Goal: Navigation & Orientation: Find specific page/section

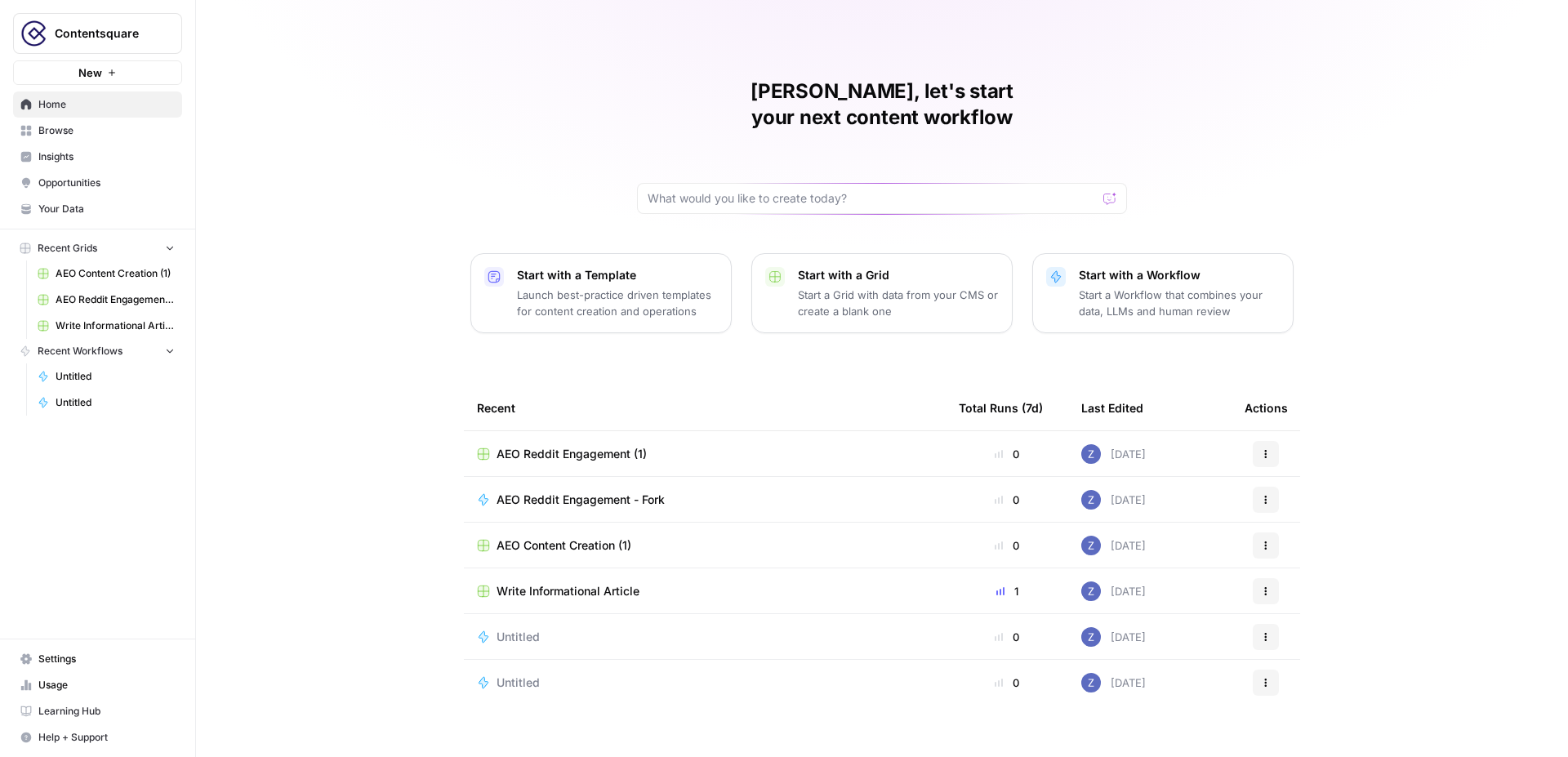
click at [122, 31] on span "Contentsquare" at bounding box center [104, 33] width 98 height 16
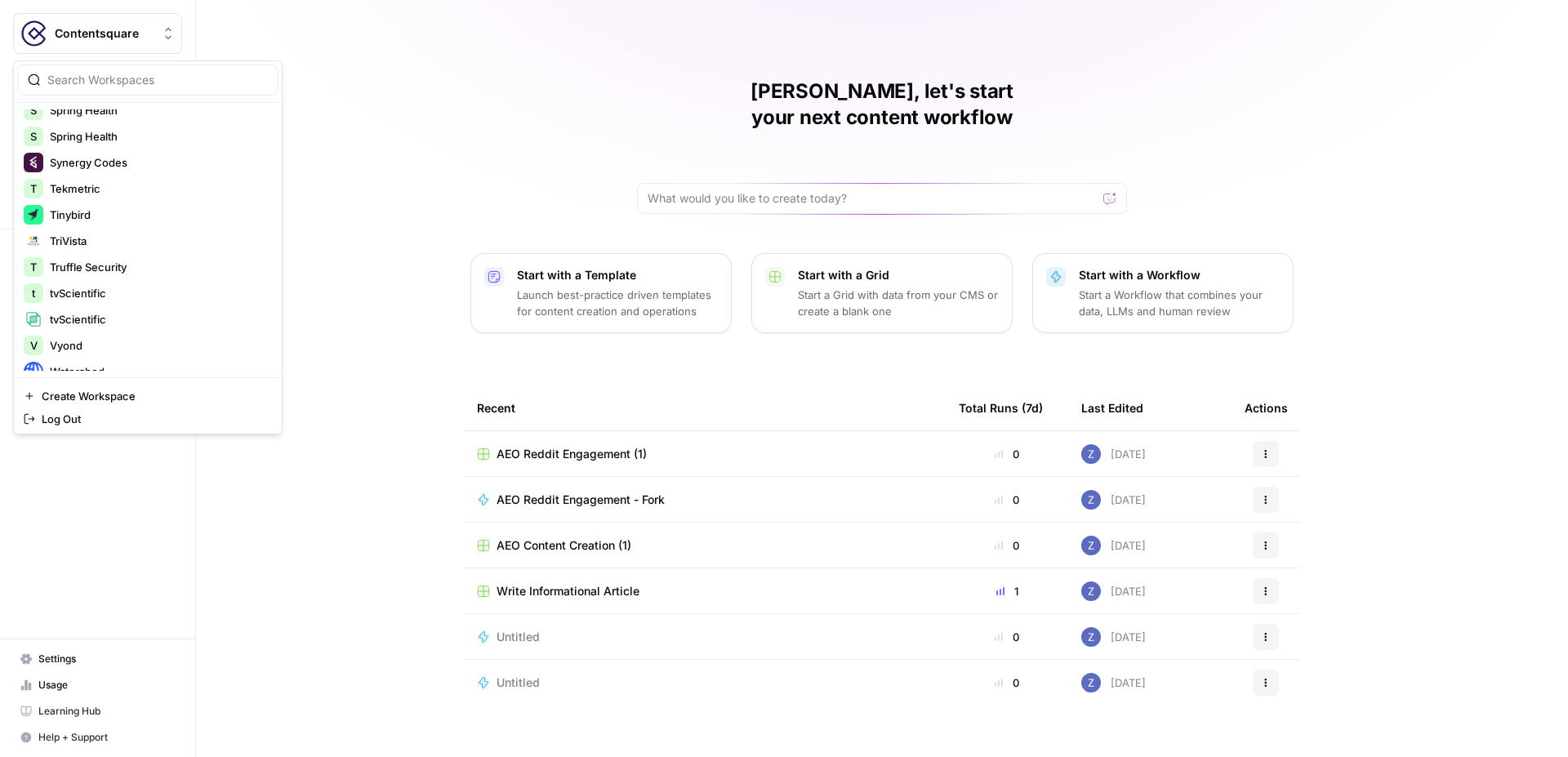
scroll to position [679, 0]
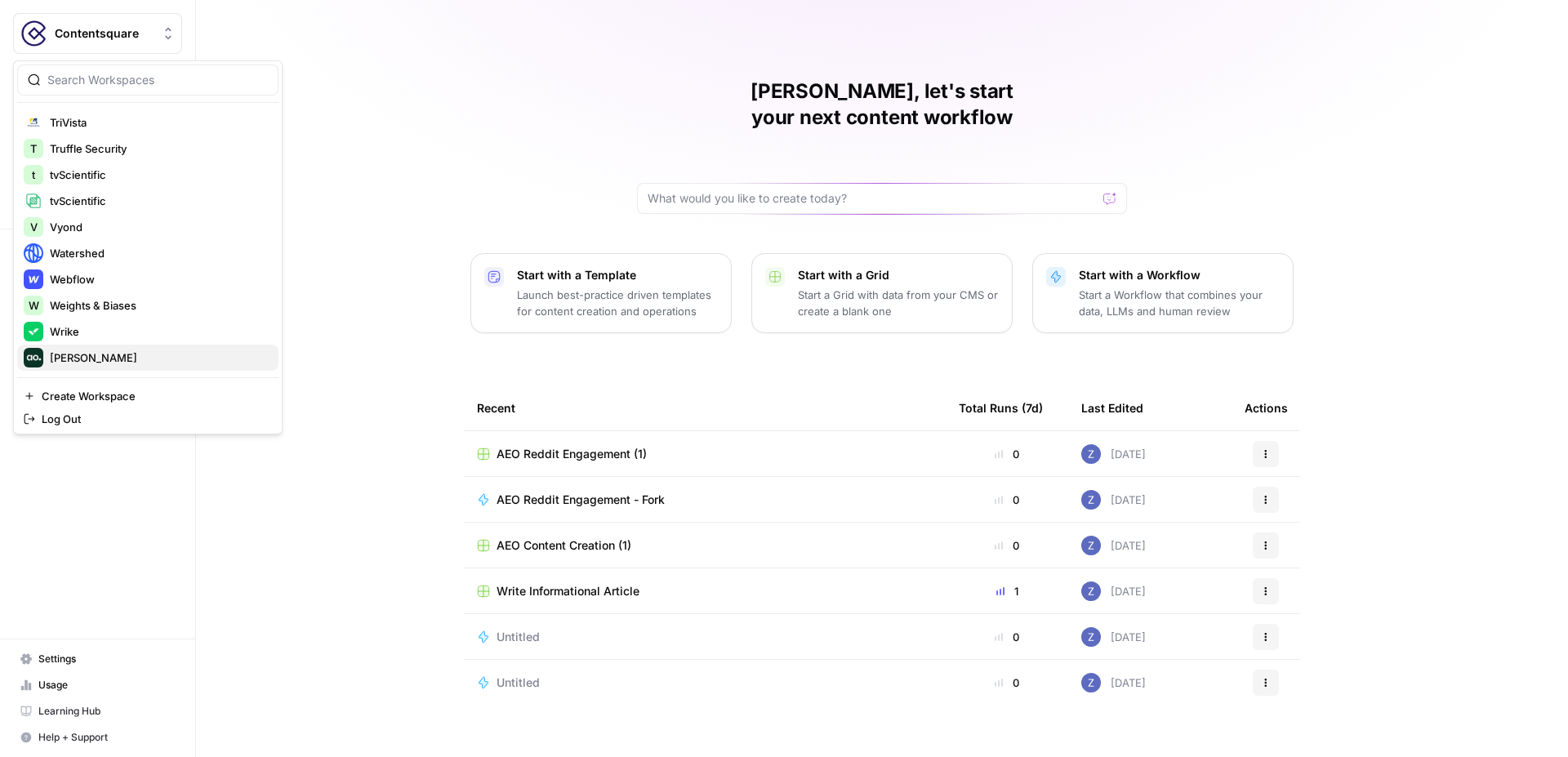
click at [102, 348] on div "[PERSON_NAME]" at bounding box center [148, 358] width 248 height 19
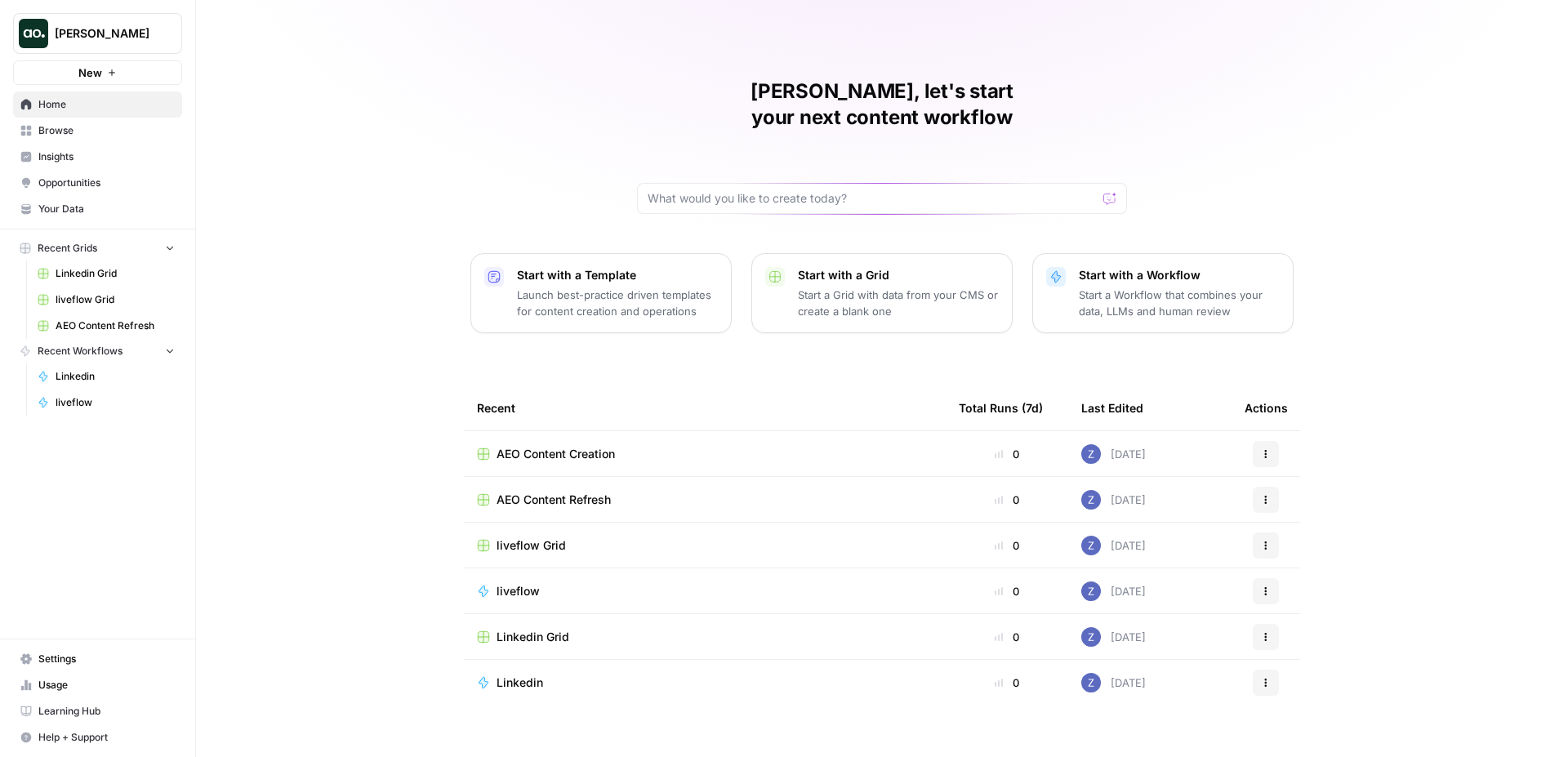
click at [104, 157] on span "Insights" at bounding box center [106, 156] width 136 height 14
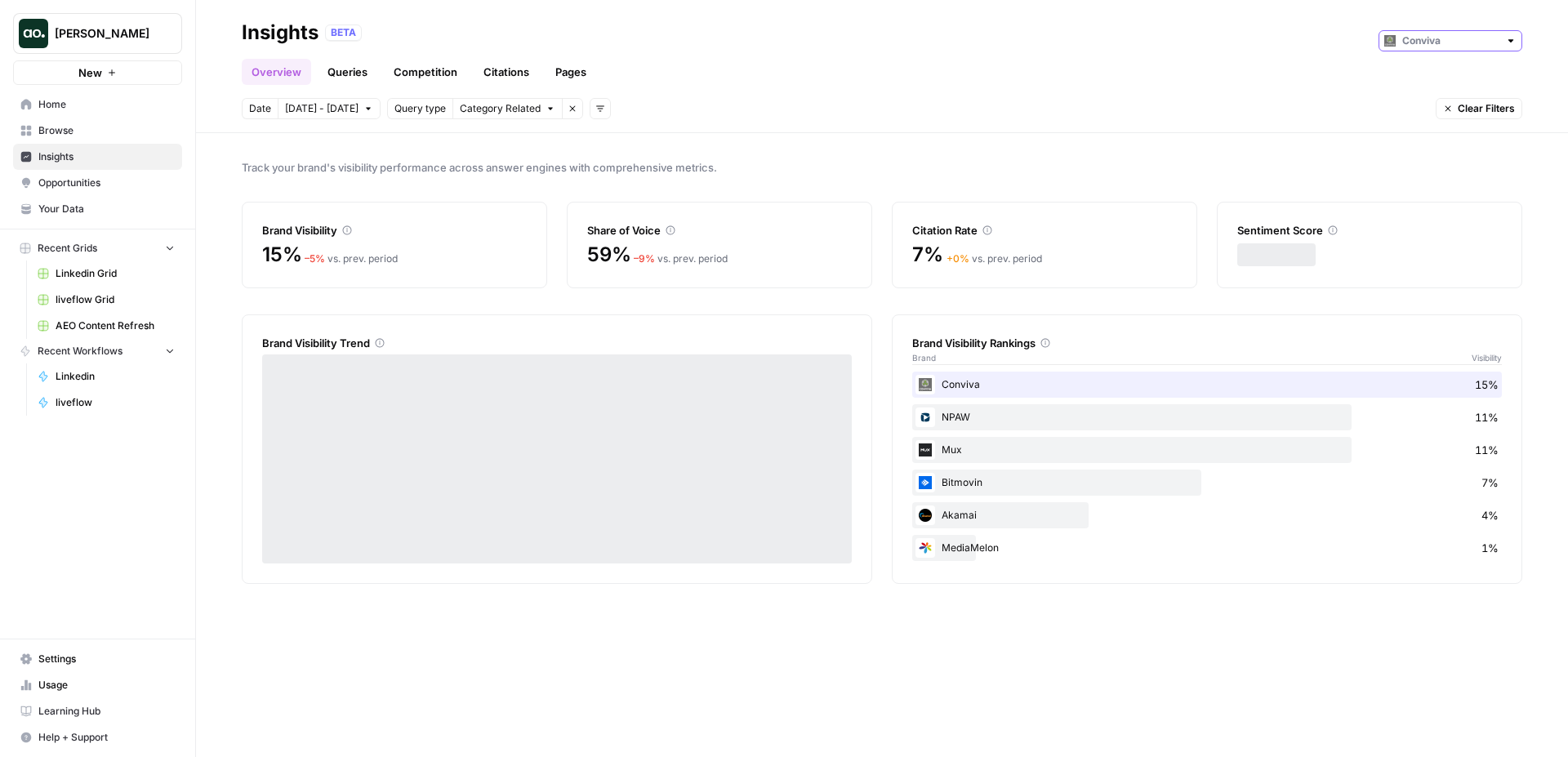
click at [1437, 38] on input "text" at bounding box center [1450, 41] width 96 height 16
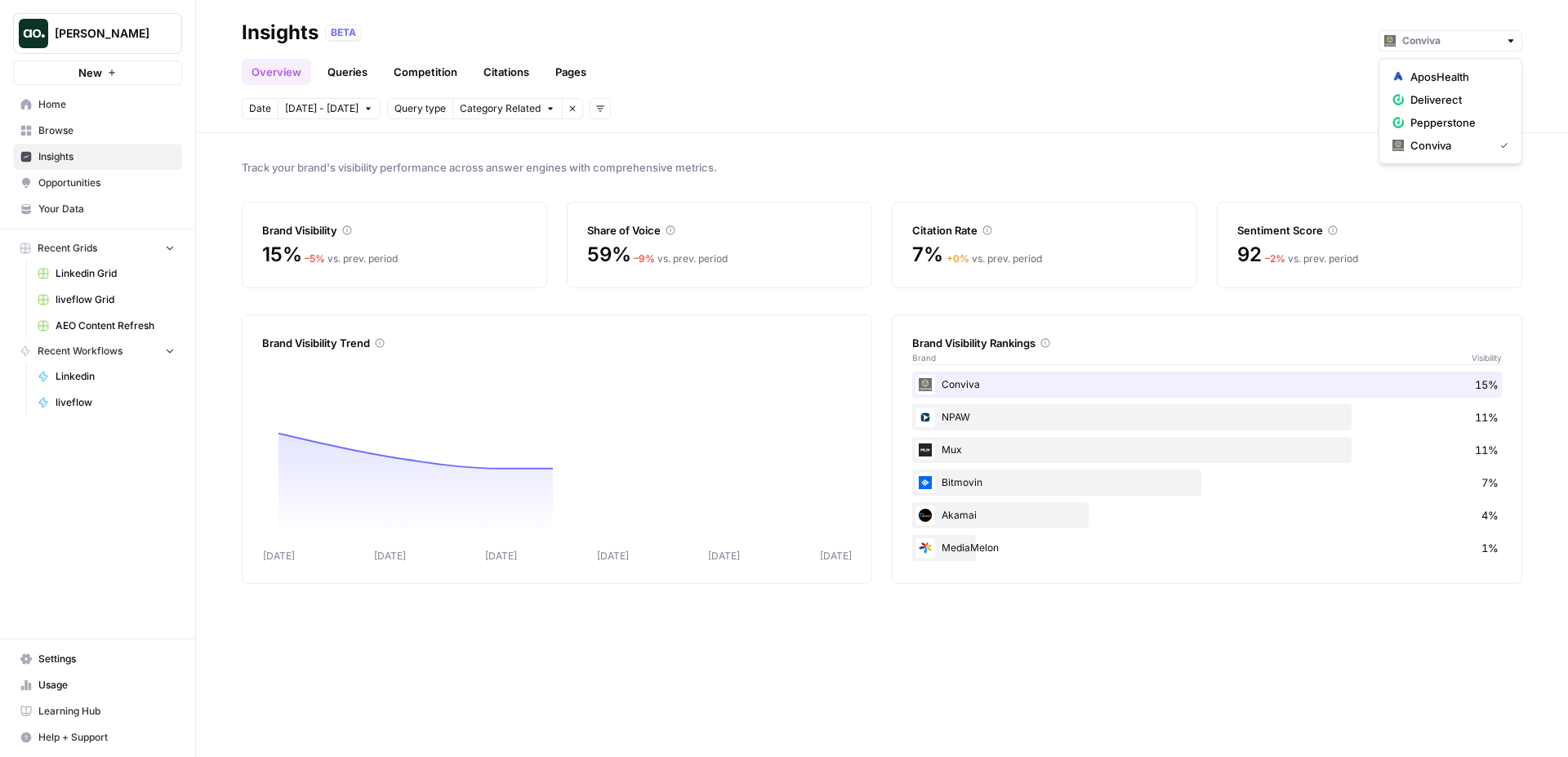
type input "Conviva"
click at [1079, 69] on div "Overview Queries Competition Citations Pages" at bounding box center [882, 65] width 1280 height 40
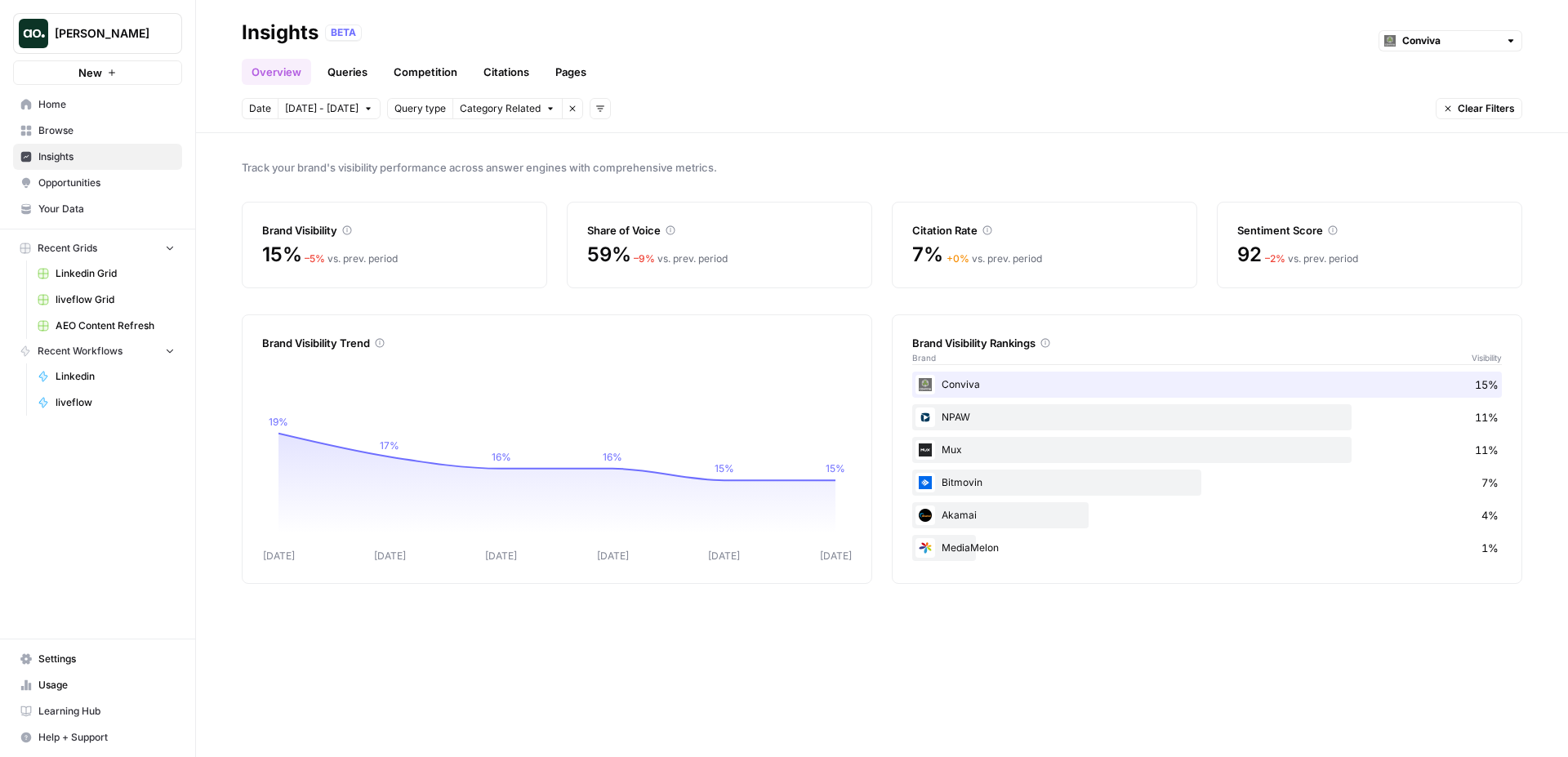
click at [122, 182] on span "Opportunities" at bounding box center [106, 182] width 136 height 14
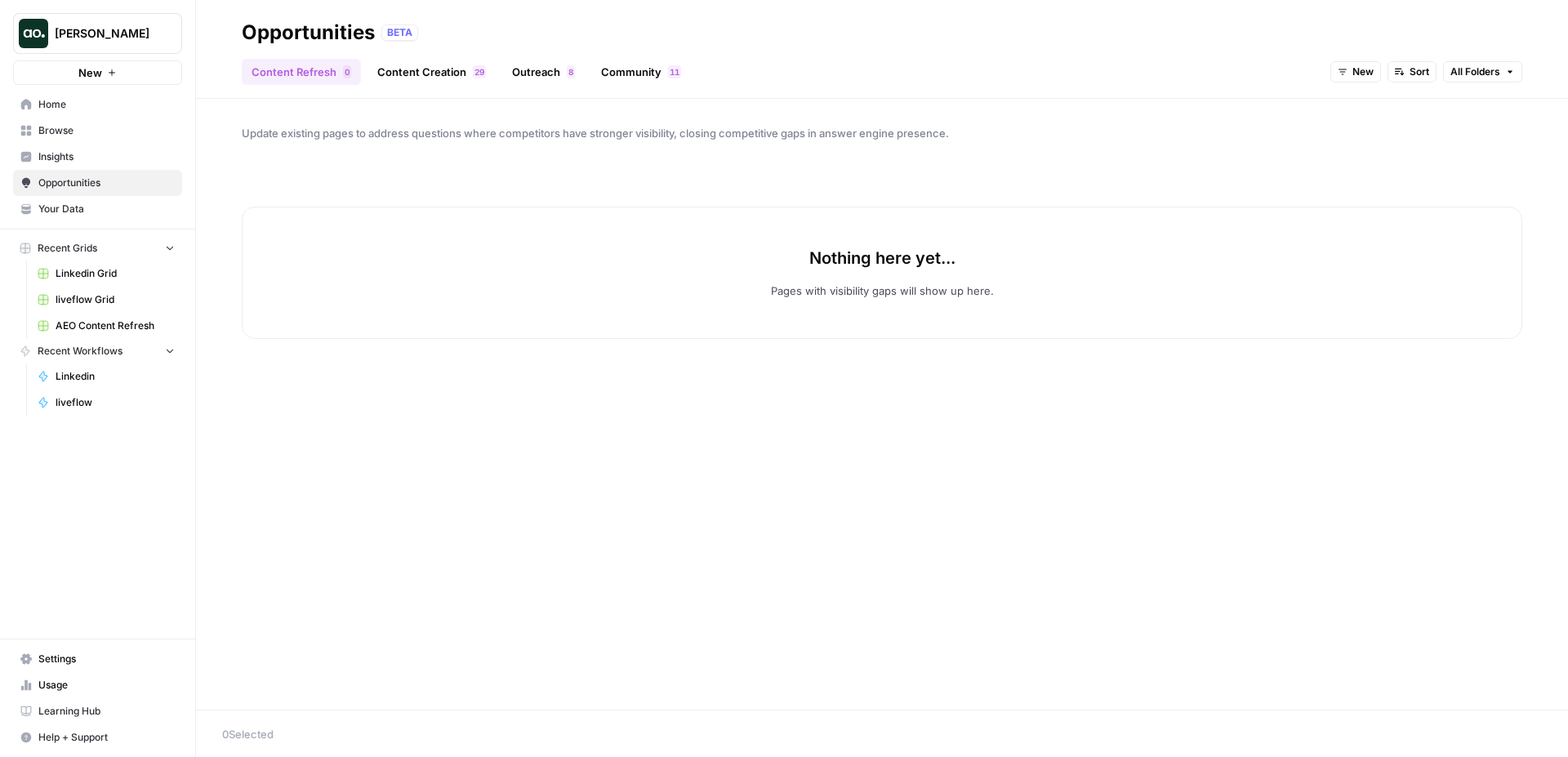
click at [423, 67] on link "Content Creation 9 2" at bounding box center [431, 71] width 128 height 26
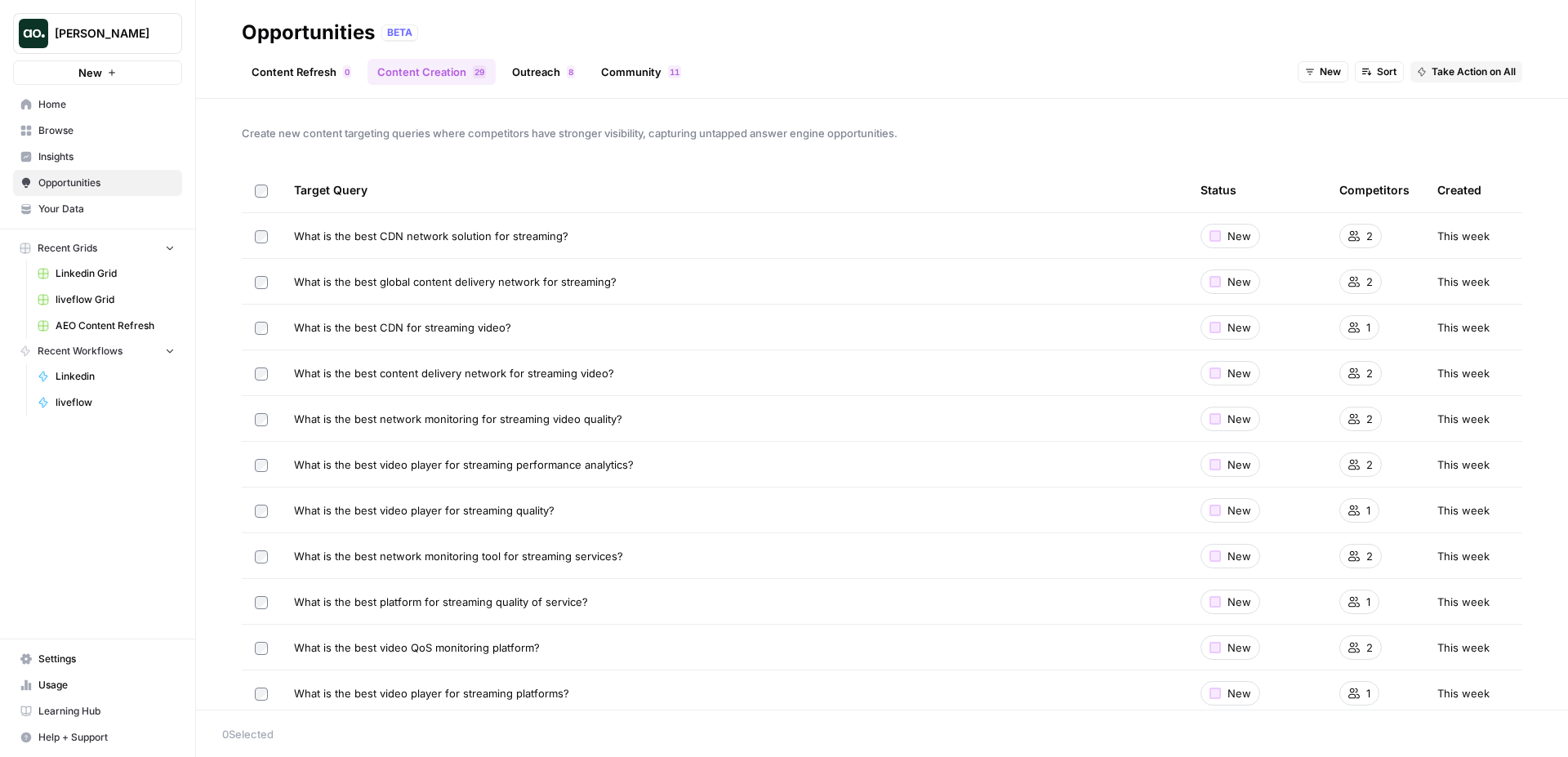
click at [535, 71] on link "Outreach 8" at bounding box center [543, 71] width 82 height 26
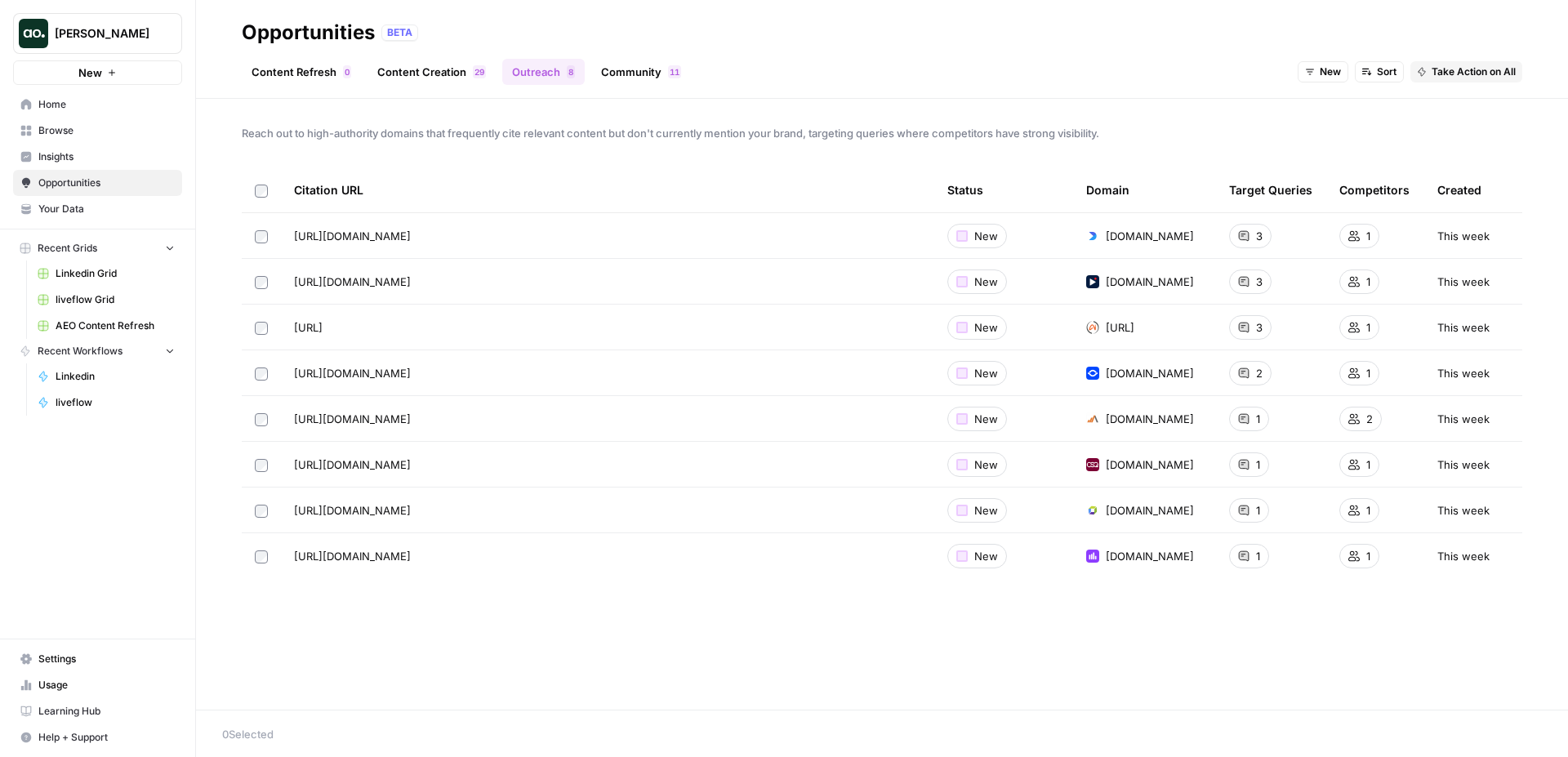
click at [641, 75] on link "Community 1 1" at bounding box center [641, 71] width 99 height 26
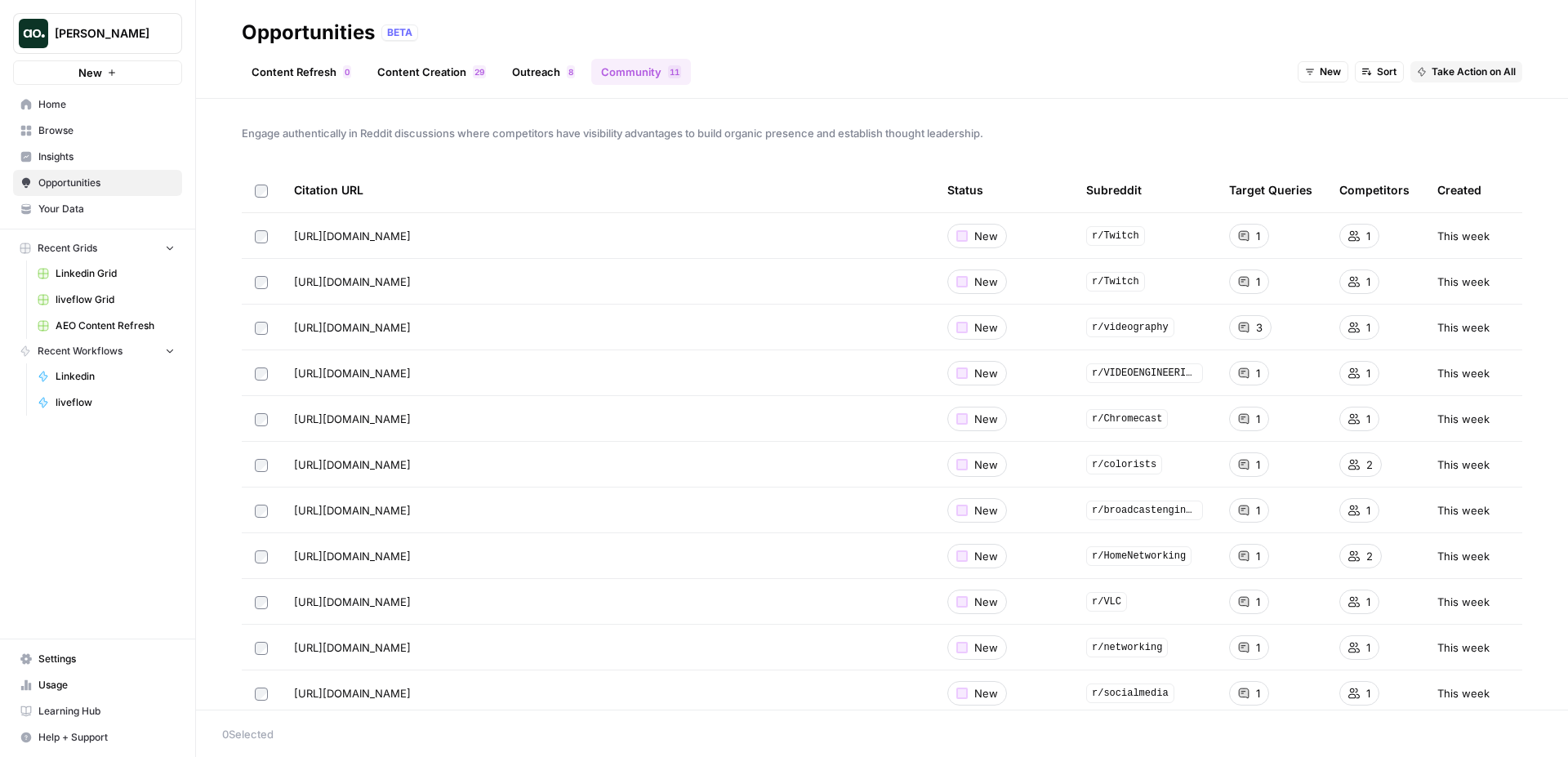
click at [126, 154] on span "Insights" at bounding box center [106, 156] width 136 height 14
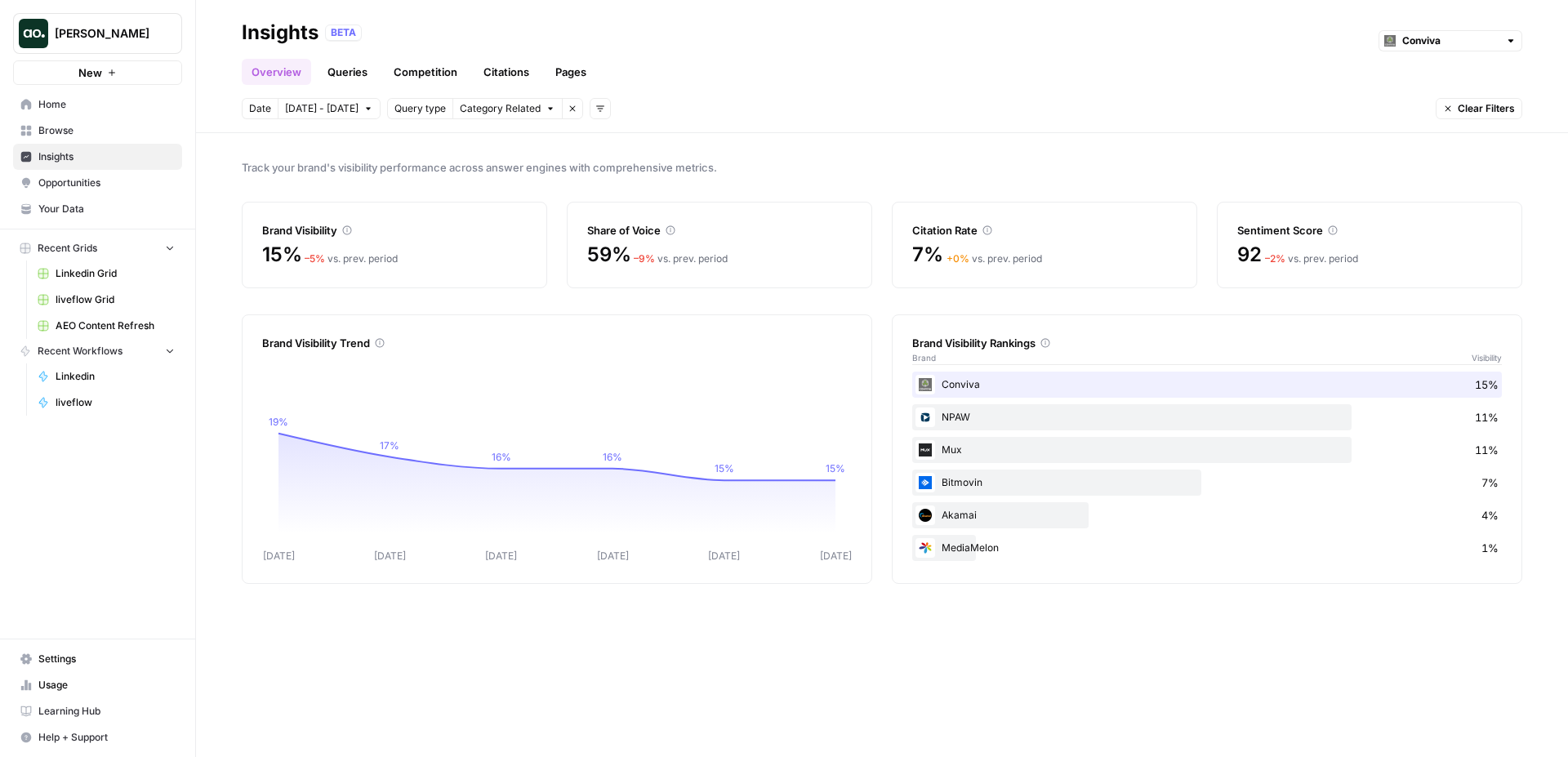
click at [120, 125] on span "Browse" at bounding box center [106, 130] width 136 height 14
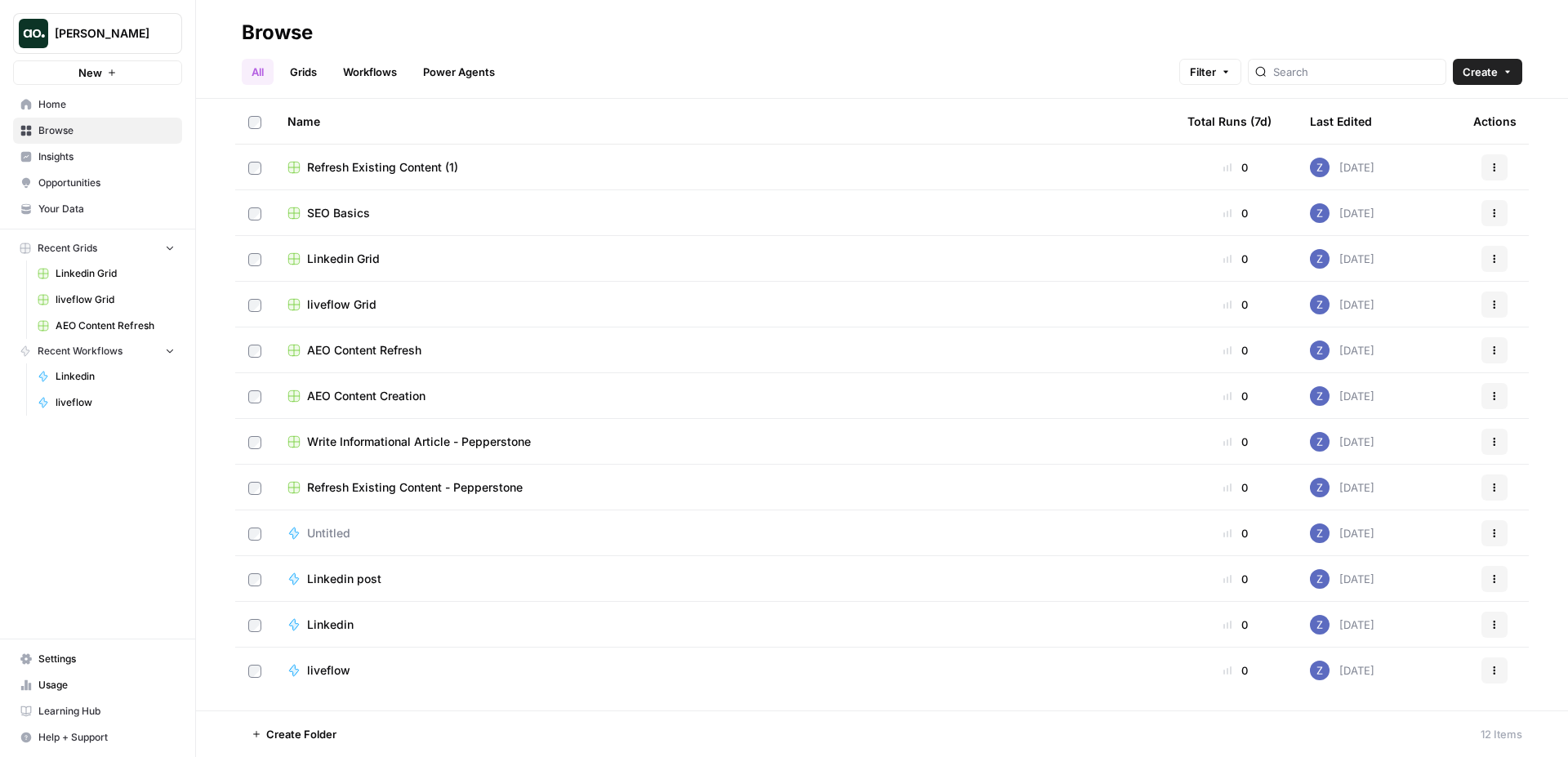
click at [71, 212] on span "Your Data" at bounding box center [106, 208] width 136 height 14
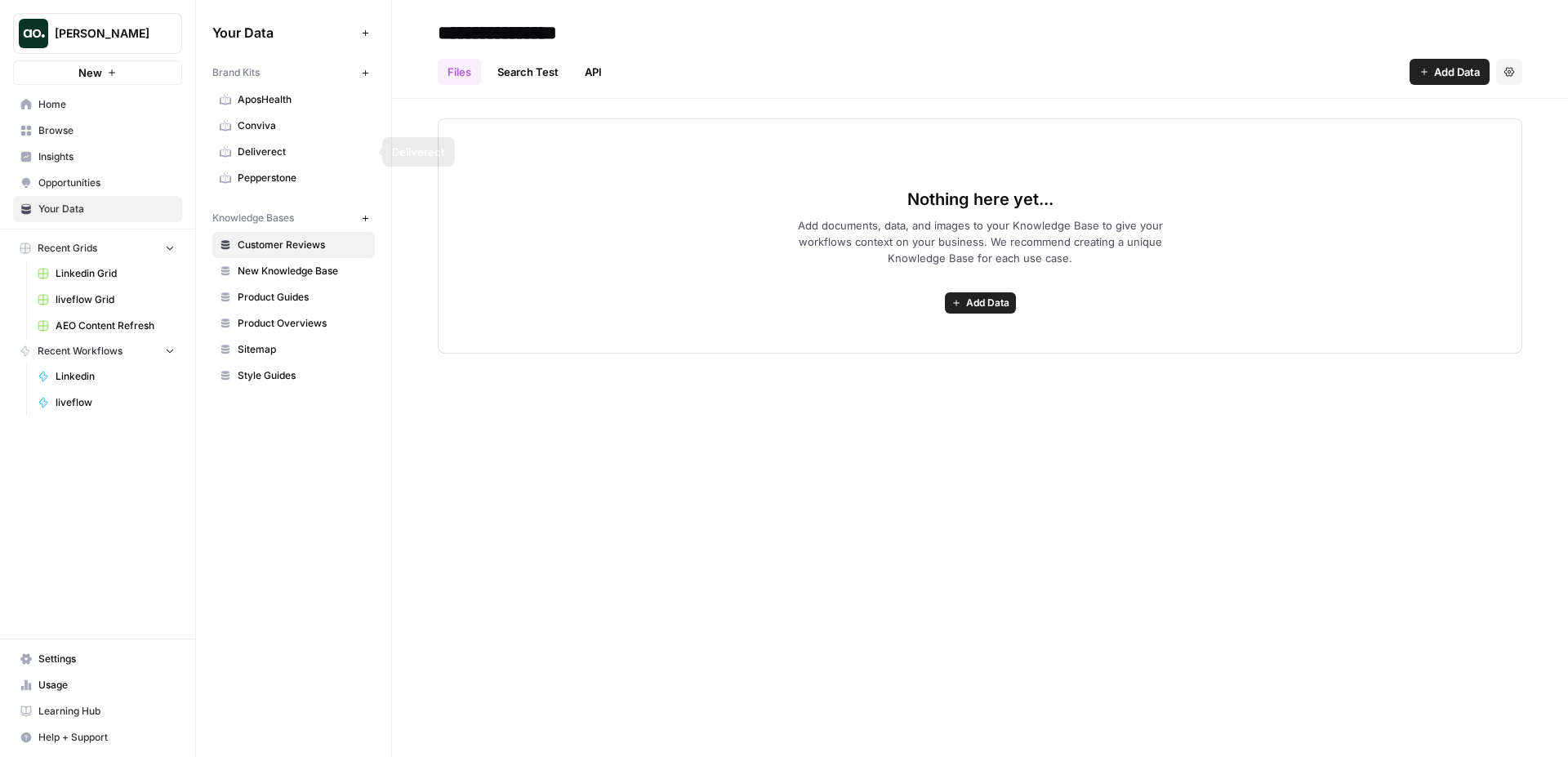
click at [317, 155] on span "Deliverect" at bounding box center [302, 151] width 130 height 14
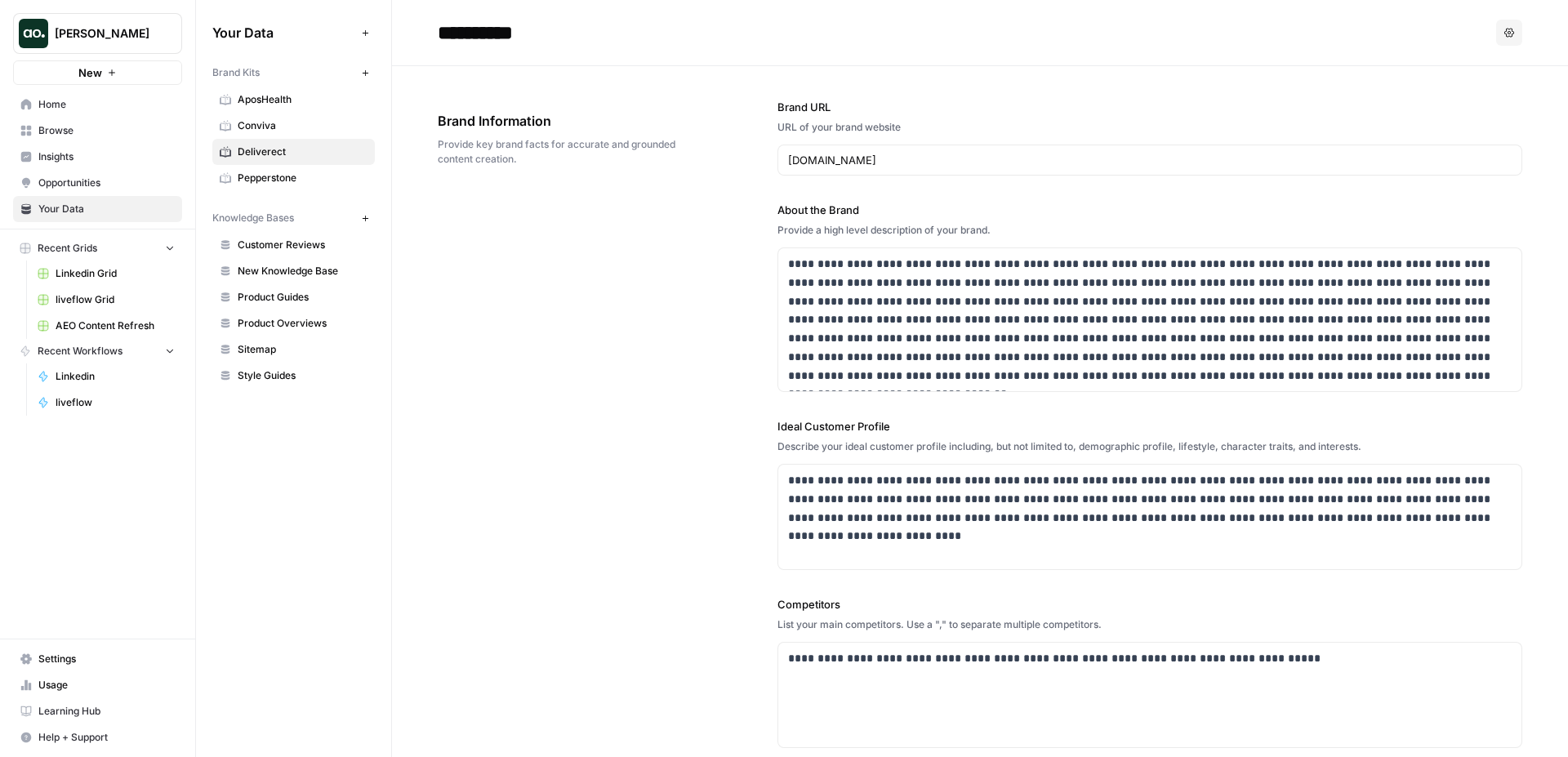
click at [275, 100] on span "AposHealth" at bounding box center [302, 99] width 130 height 14
click at [262, 124] on span "Conviva" at bounding box center [302, 125] width 130 height 14
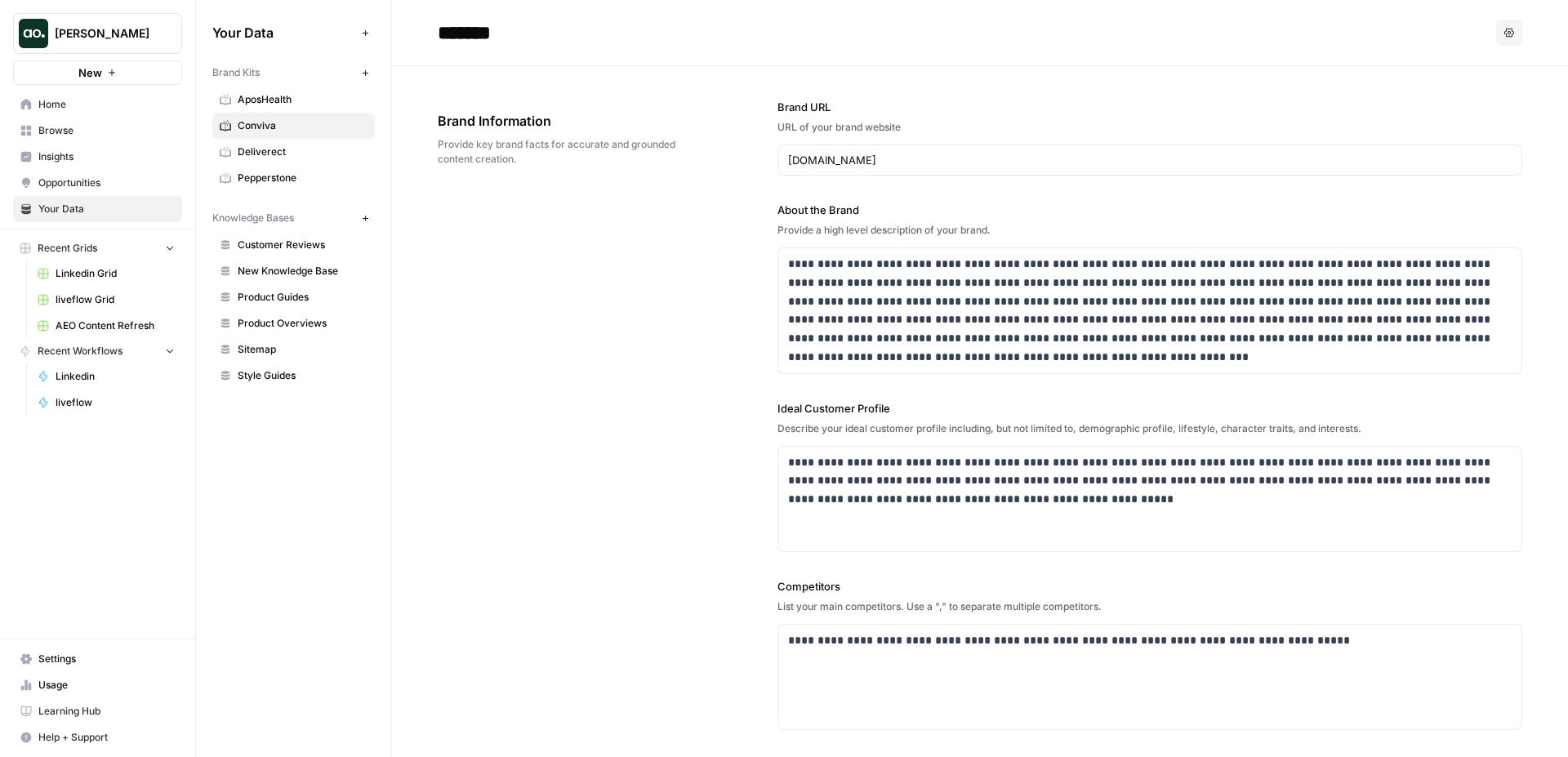
click at [99, 176] on span "Opportunities" at bounding box center [106, 182] width 136 height 14
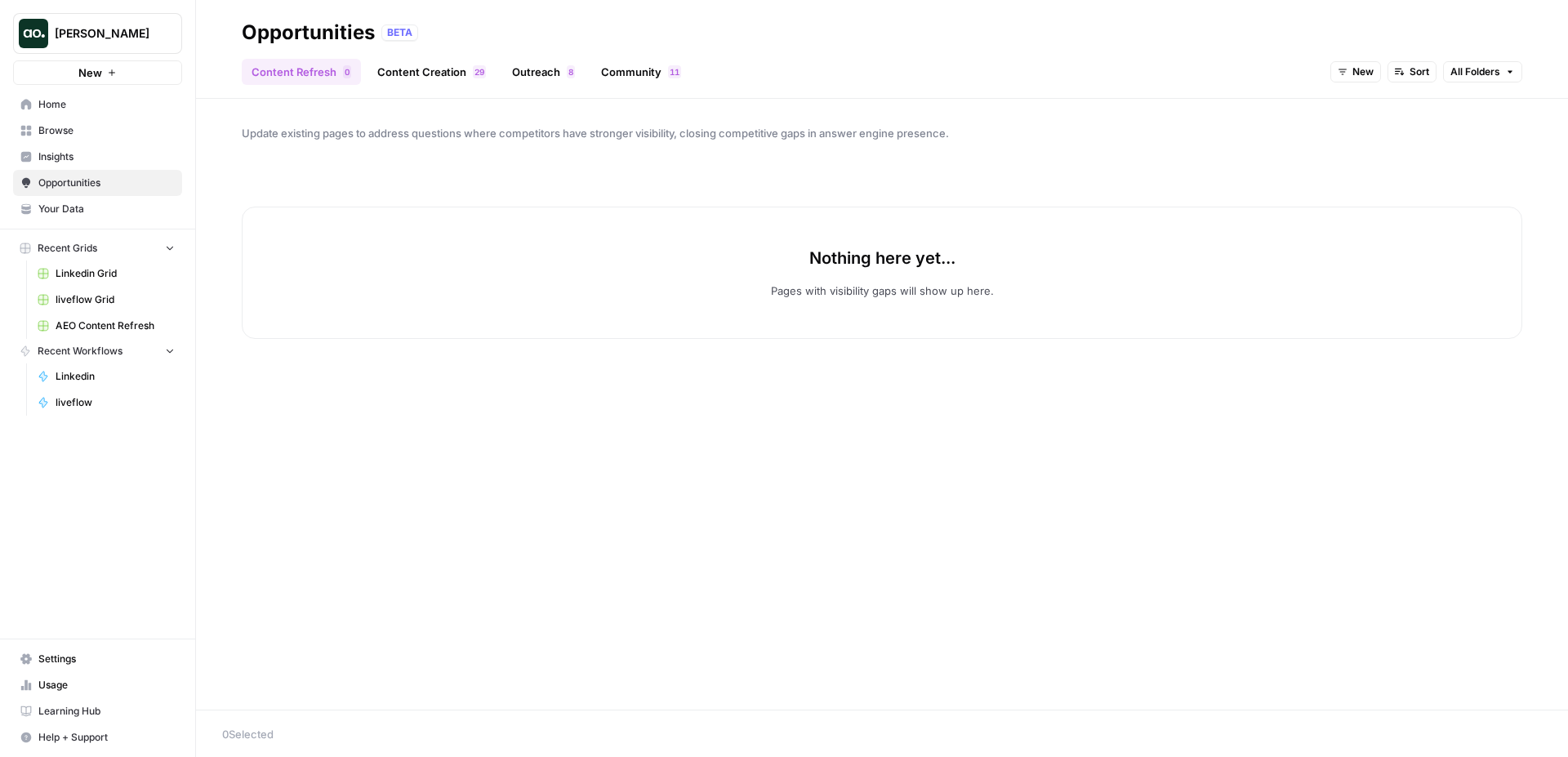
click at [459, 73] on link "Content Creation 9 2" at bounding box center [431, 71] width 128 height 26
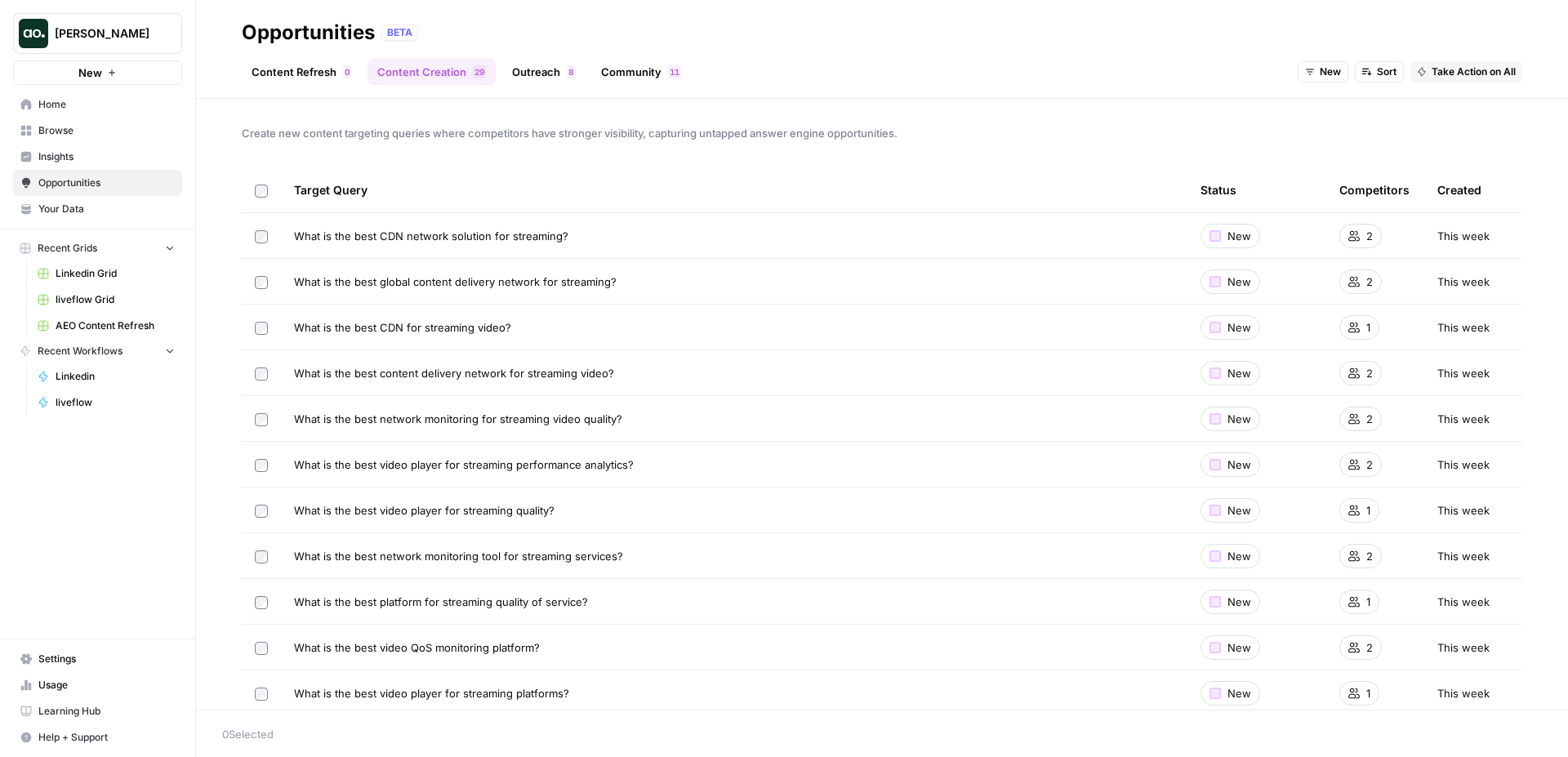
click at [587, 79] on ul "Content Refresh 0 Content Creation 9 2 Outreach 8 Community 1 1" at bounding box center [467, 71] width 450 height 26
click at [553, 77] on link "Outreach 8" at bounding box center [543, 71] width 82 height 26
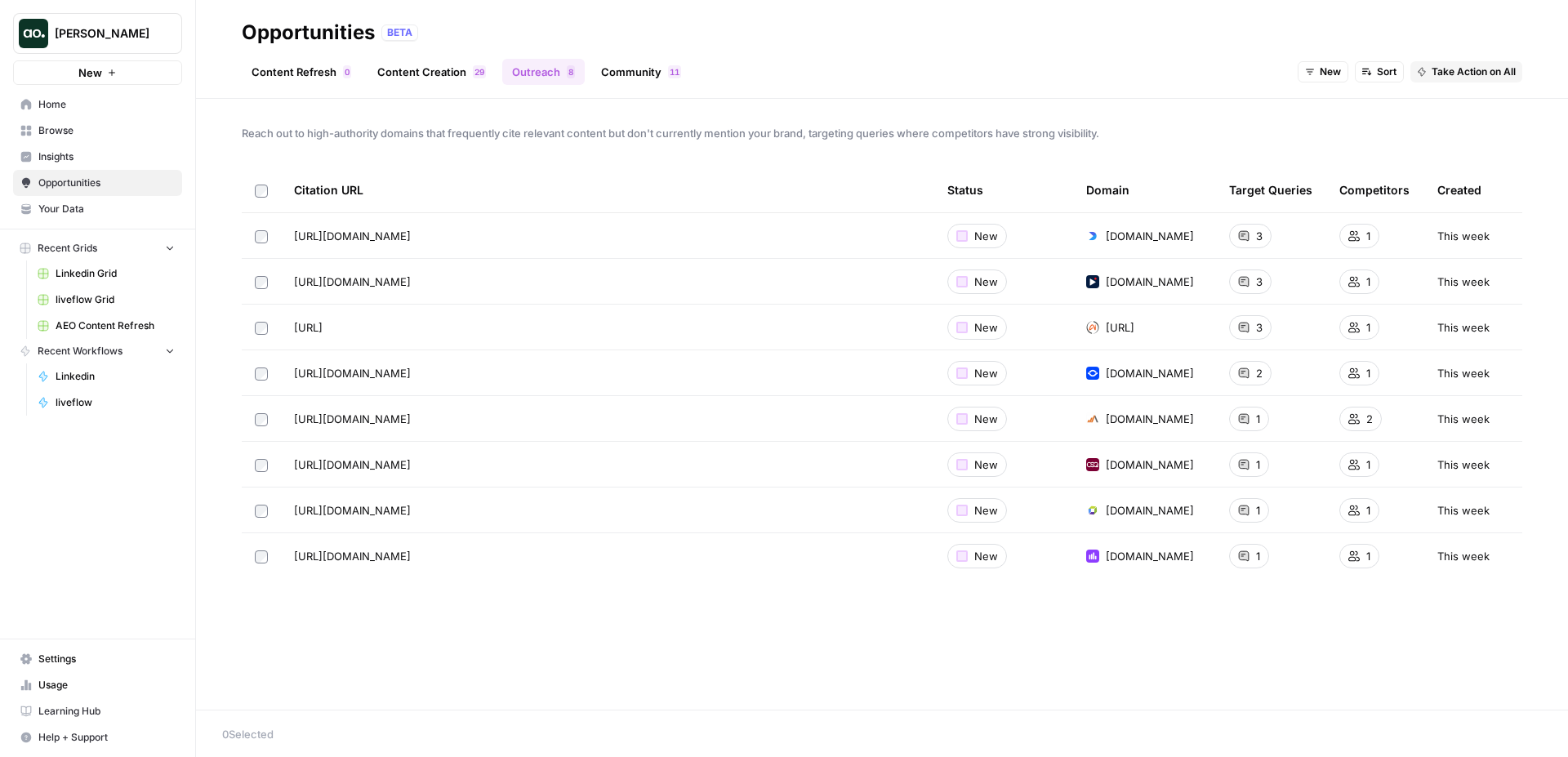
click at [331, 73] on link "Content Refresh 0" at bounding box center [302, 71] width 120 height 26
